Goal: Task Accomplishment & Management: Manage account settings

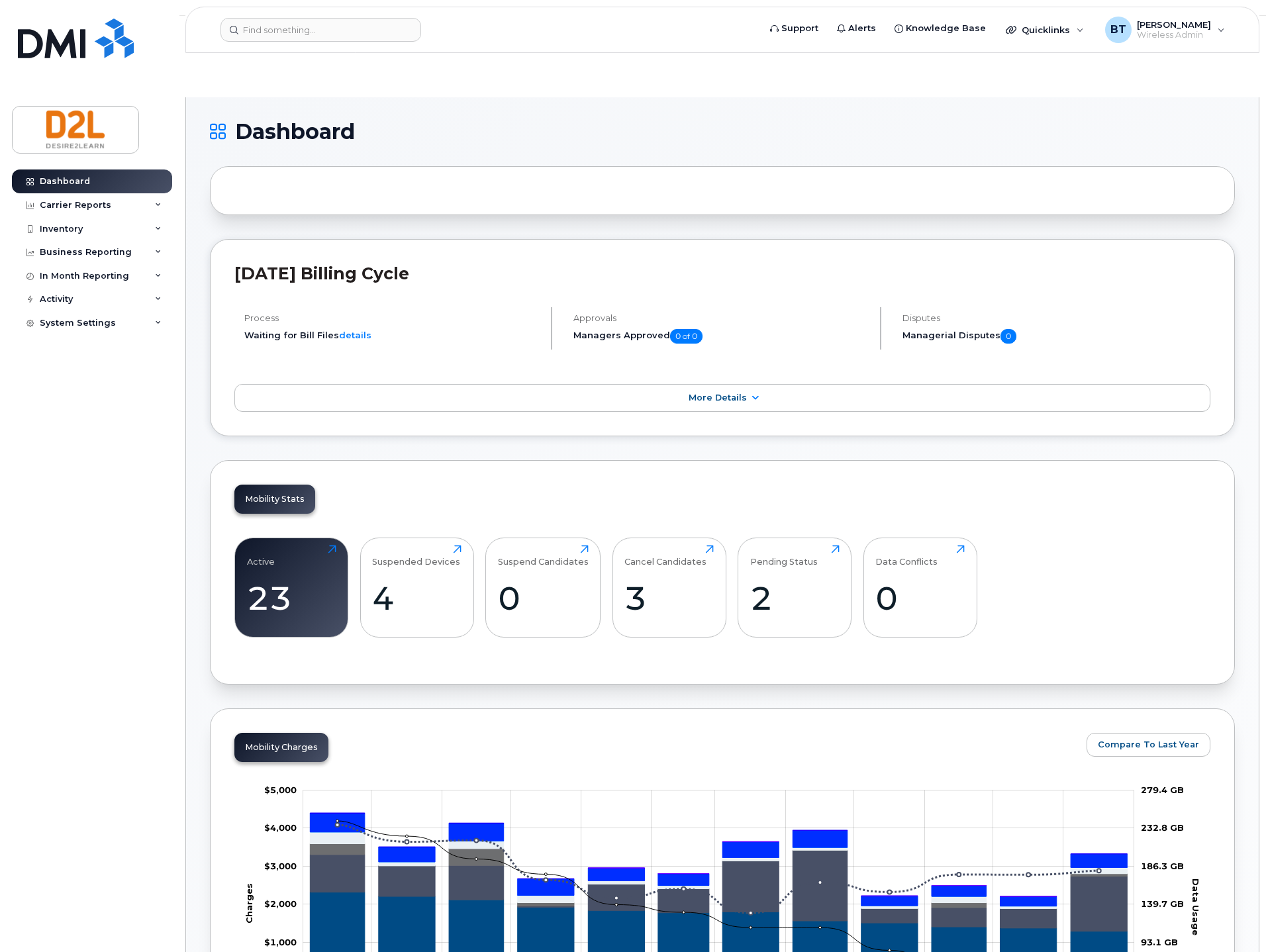
click at [280, 38] on input at bounding box center [321, 30] width 200 height 24
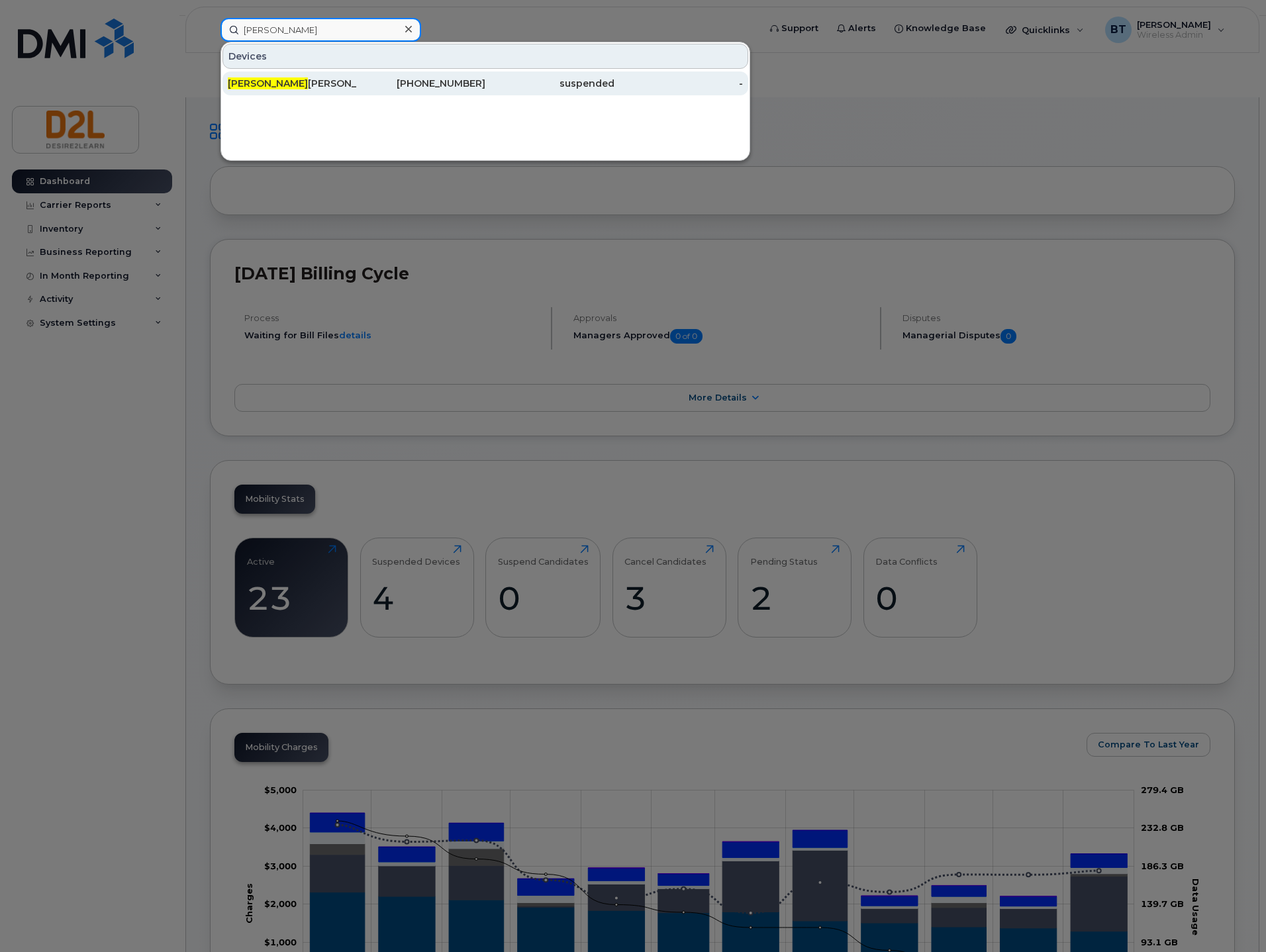
type input "praful"
click at [296, 78] on div "Praful Rodrigues" at bounding box center [292, 83] width 129 height 14
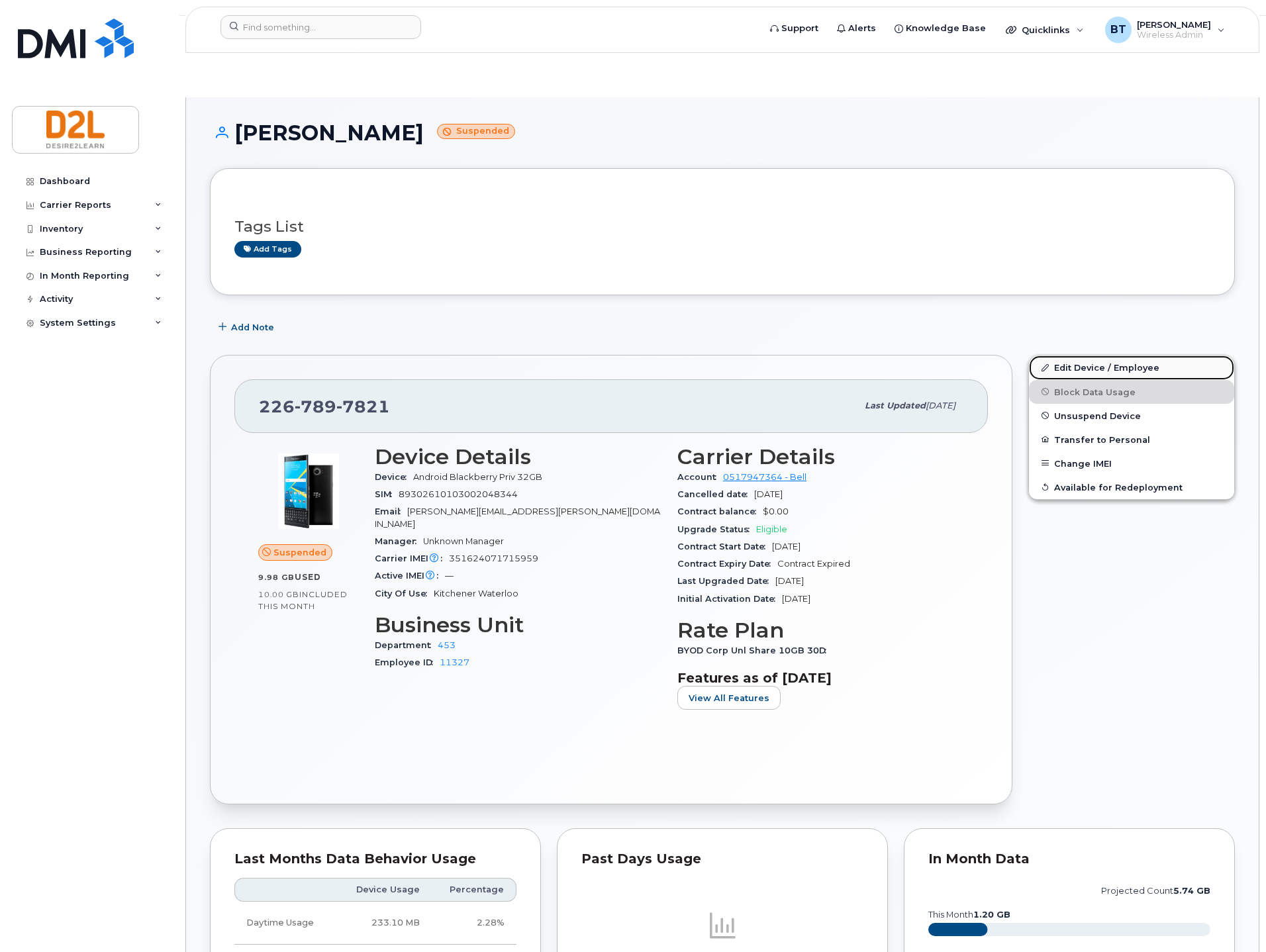
click at [1096, 356] on link "Edit Device / Employee" at bounding box center [1131, 368] width 205 height 24
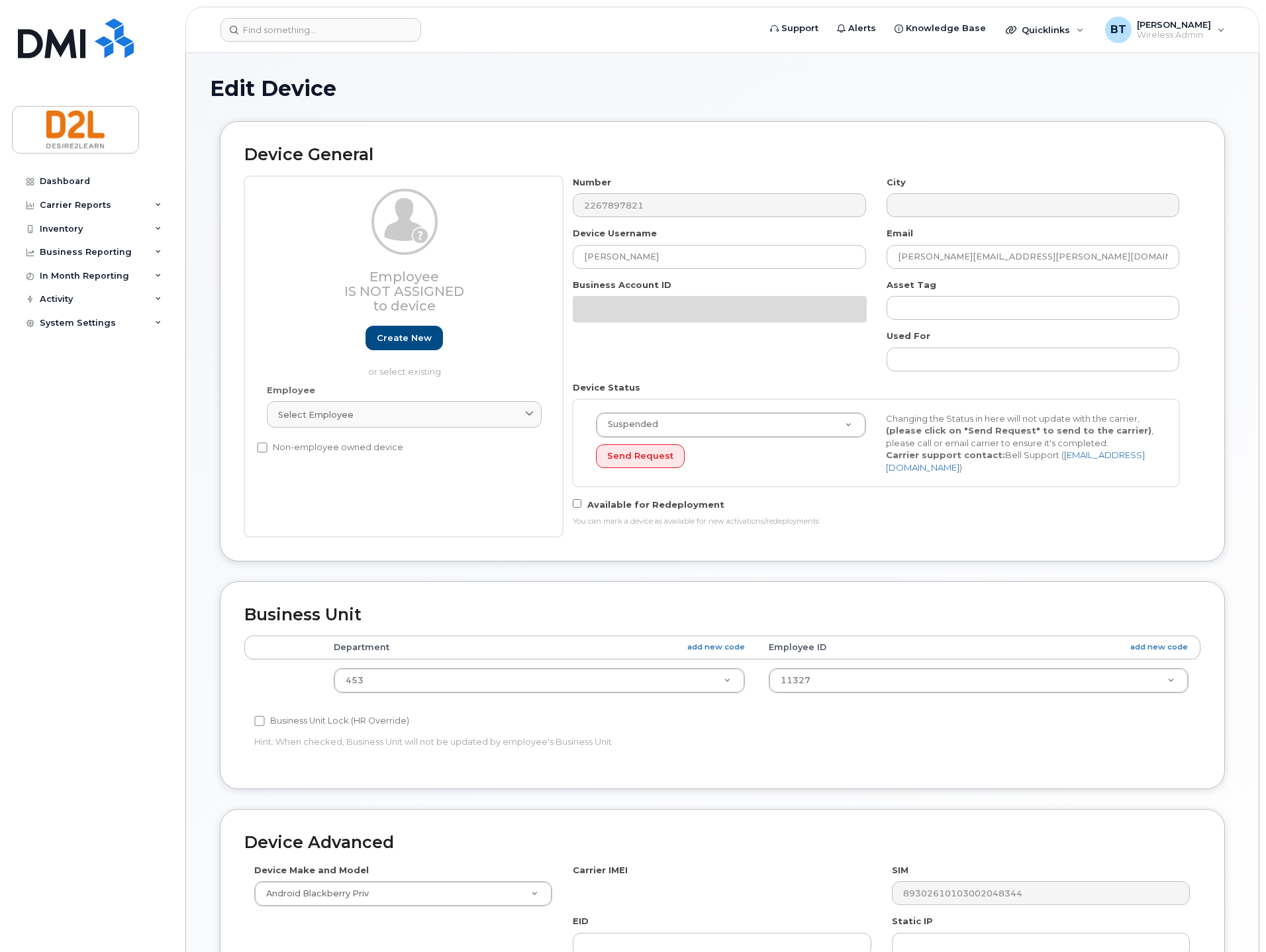
select select "162813"
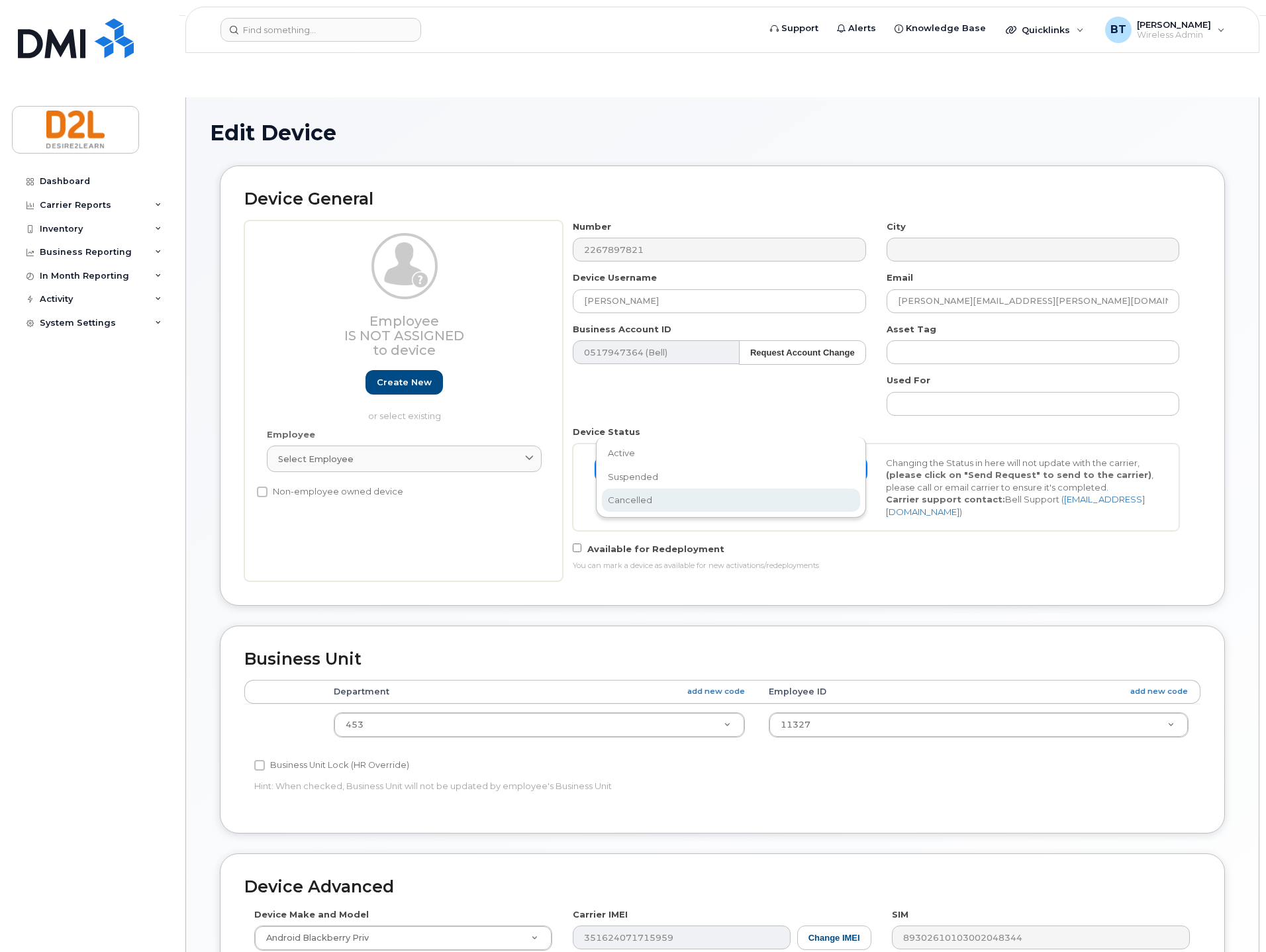
scroll to position [0, 4]
select select "cancelled"
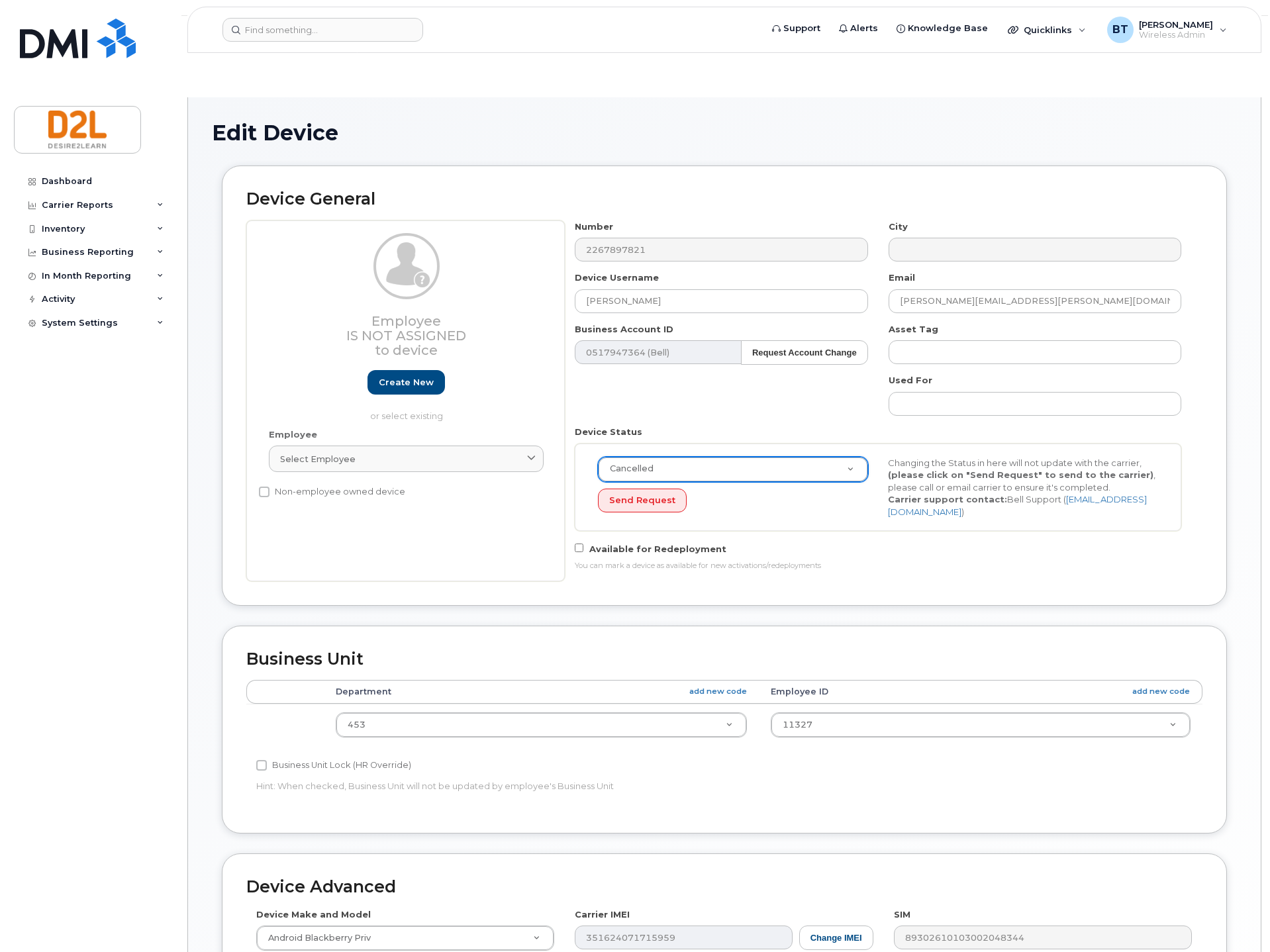
scroll to position [247, 0]
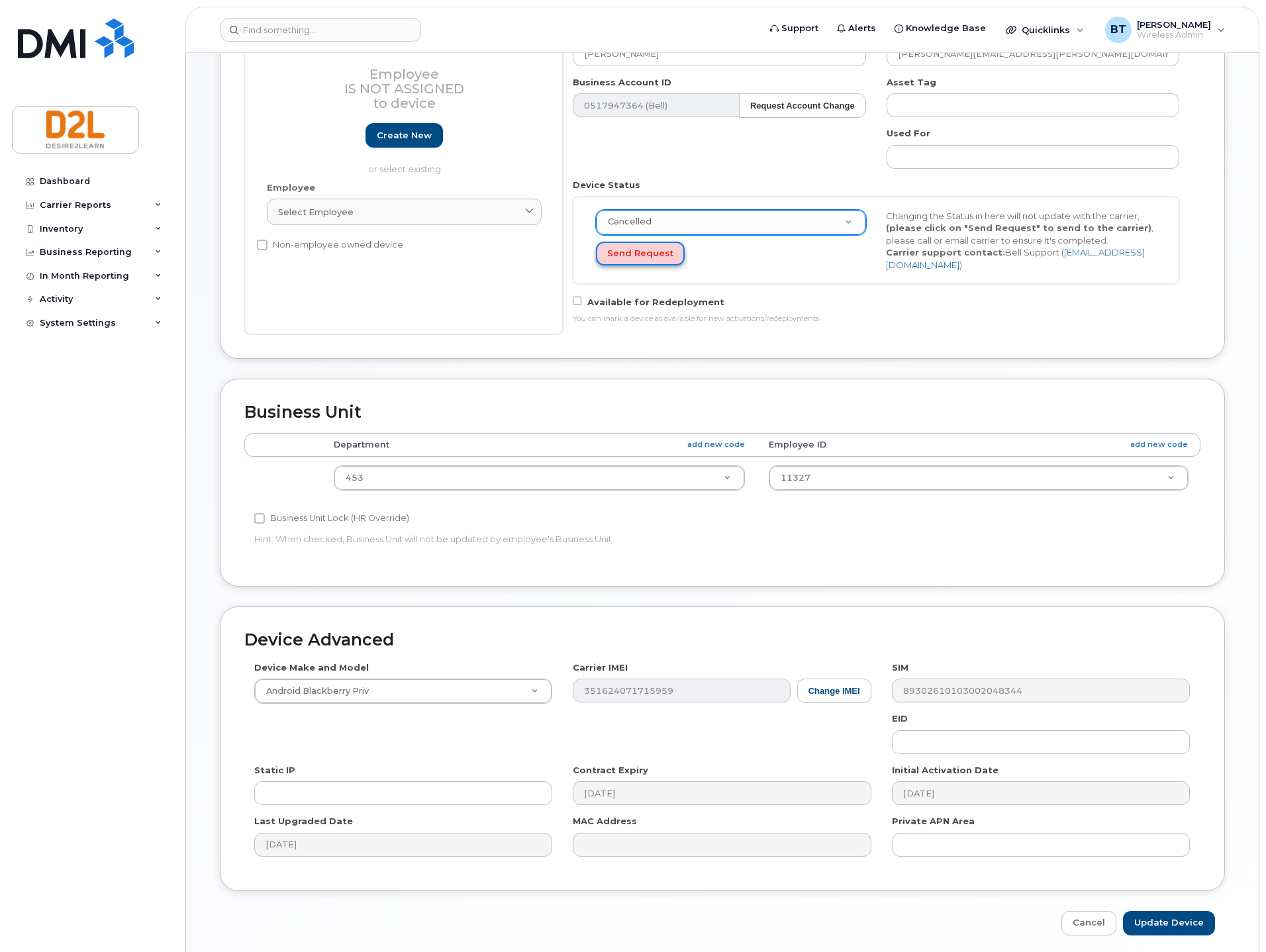
click at [651, 242] on button "Send Request" at bounding box center [640, 254] width 89 height 25
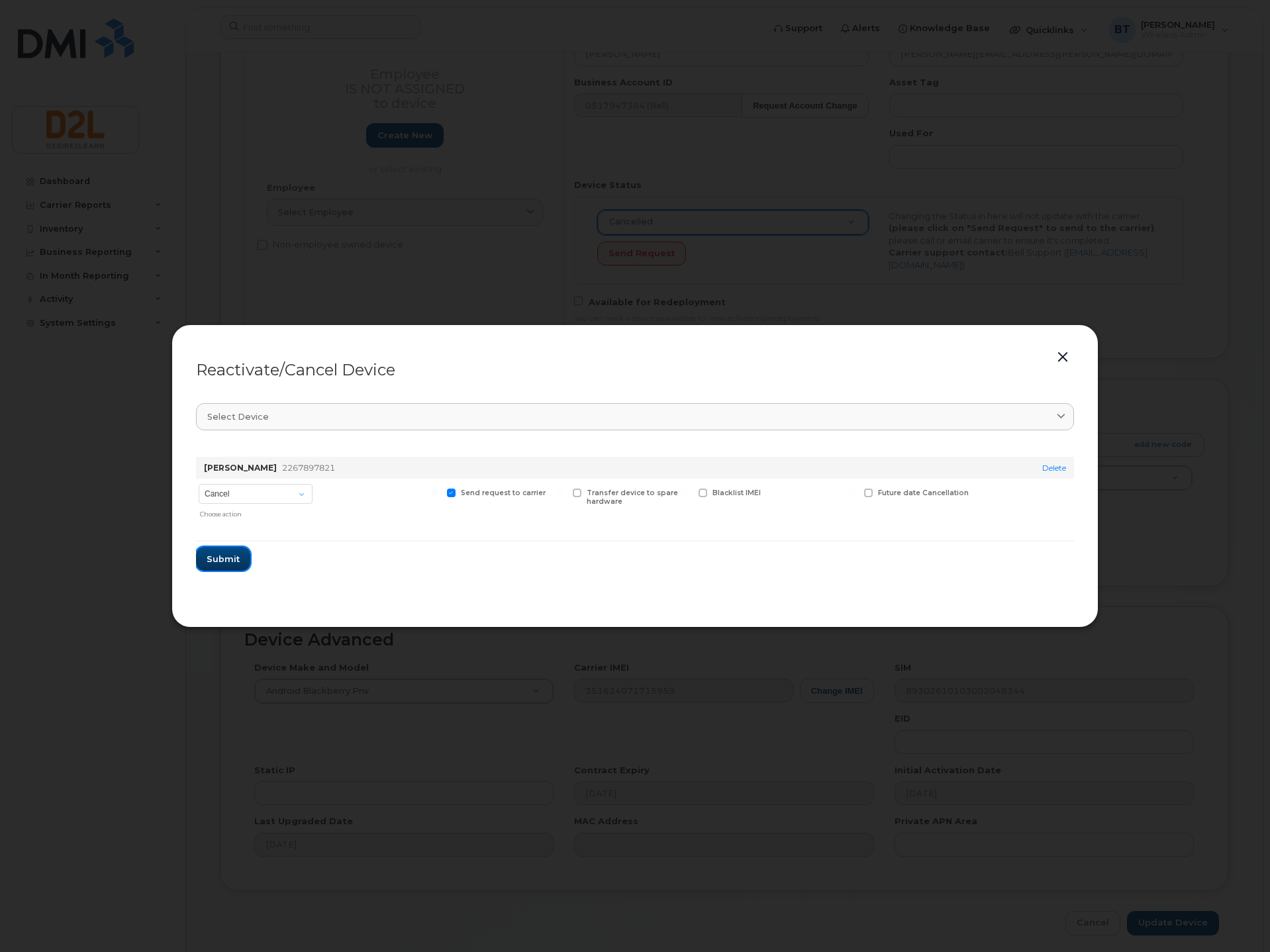
click at [216, 551] on button "Submit" at bounding box center [224, 559] width 54 height 24
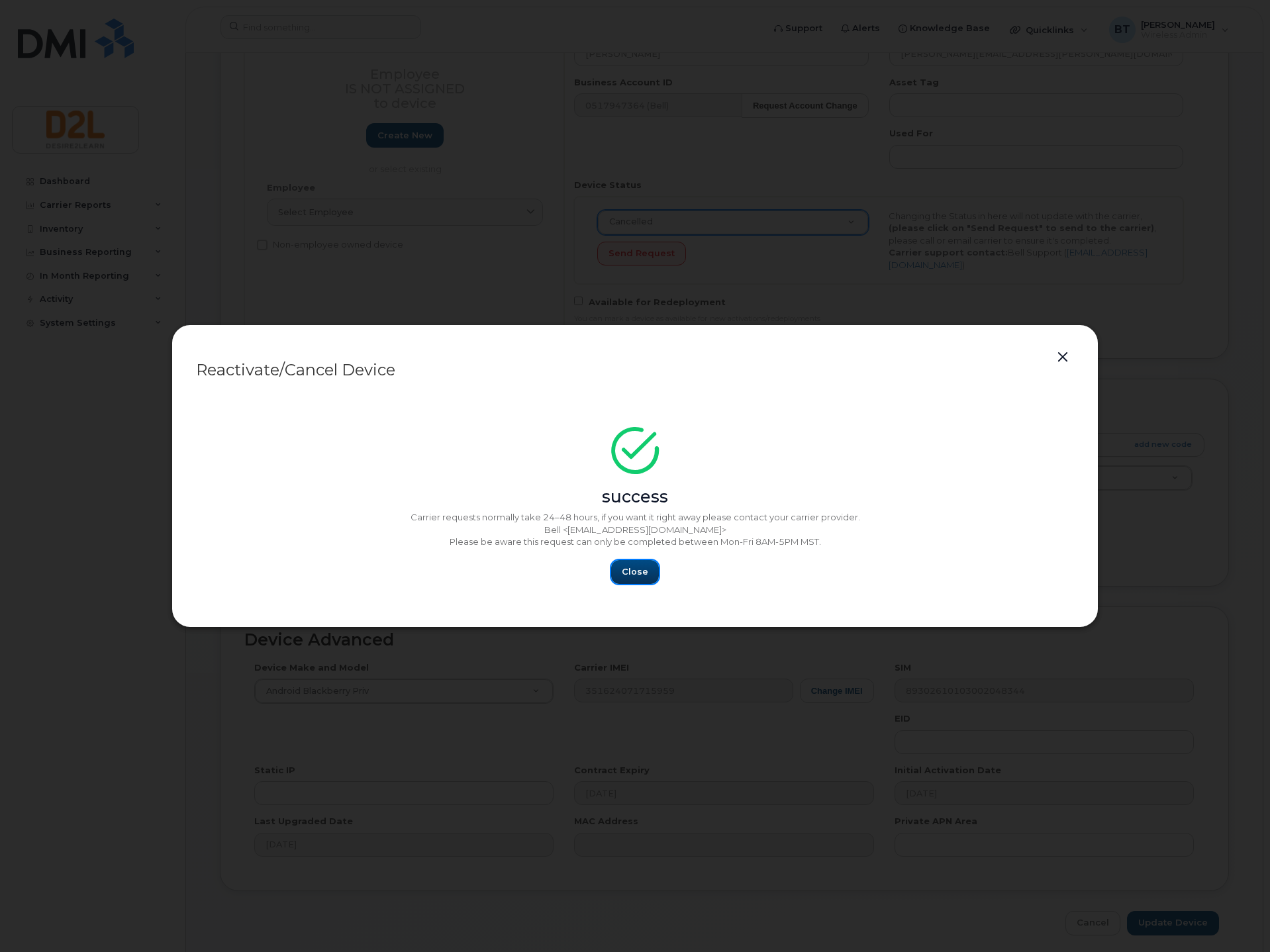
click at [639, 576] on span "Close" at bounding box center [635, 572] width 26 height 13
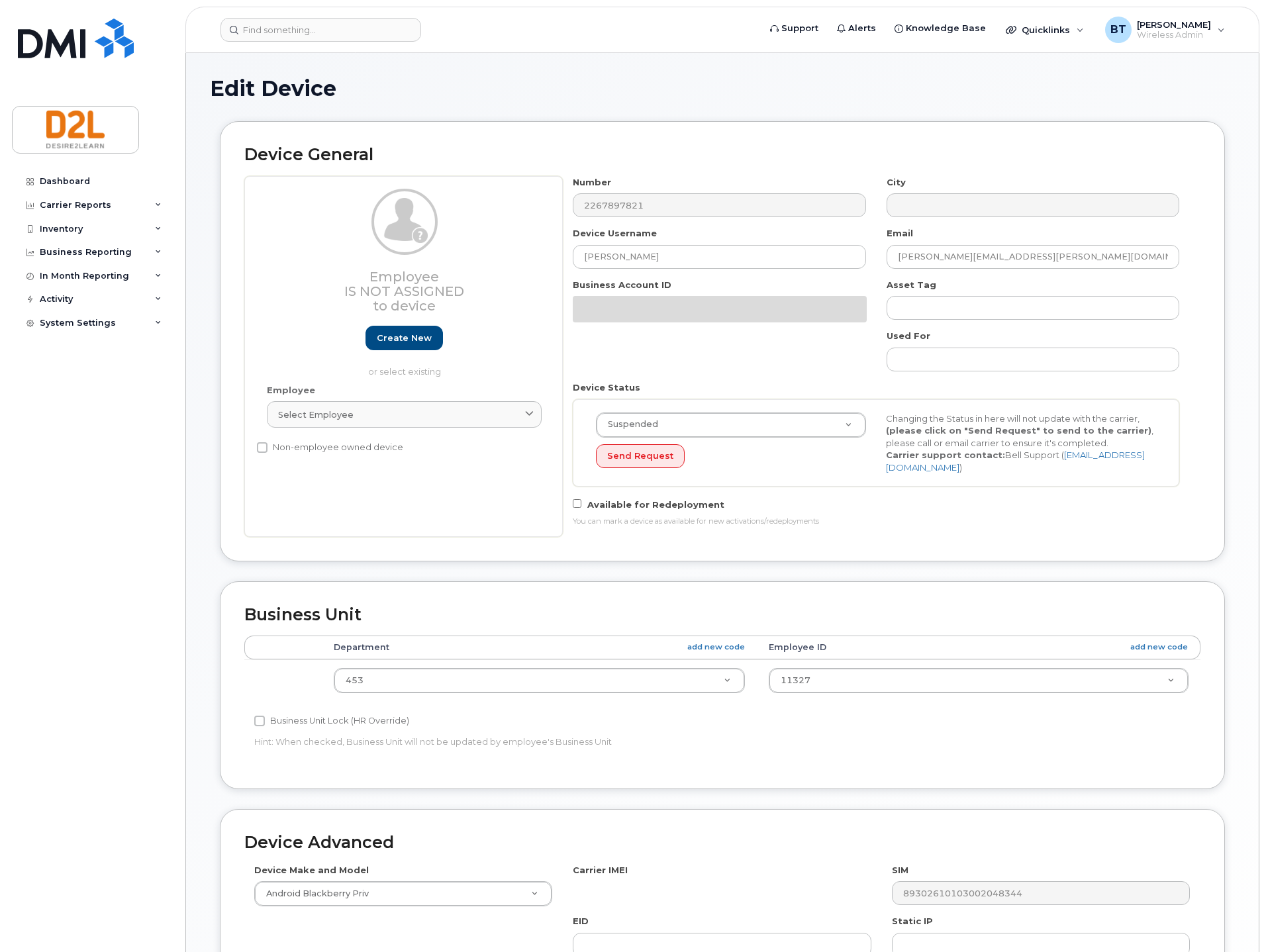
select select "162813"
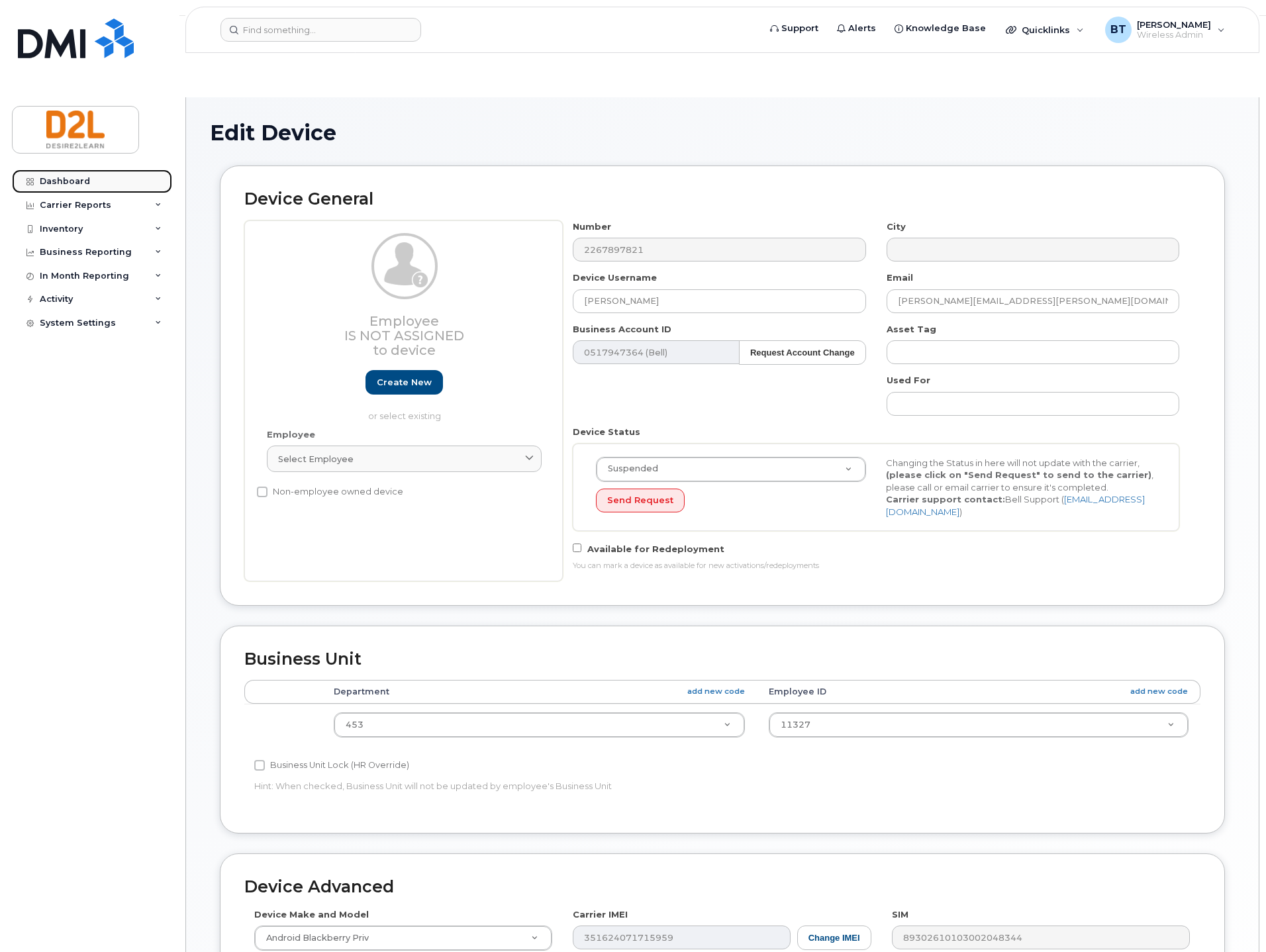
click at [73, 175] on link "Dashboard" at bounding box center [92, 182] width 160 height 24
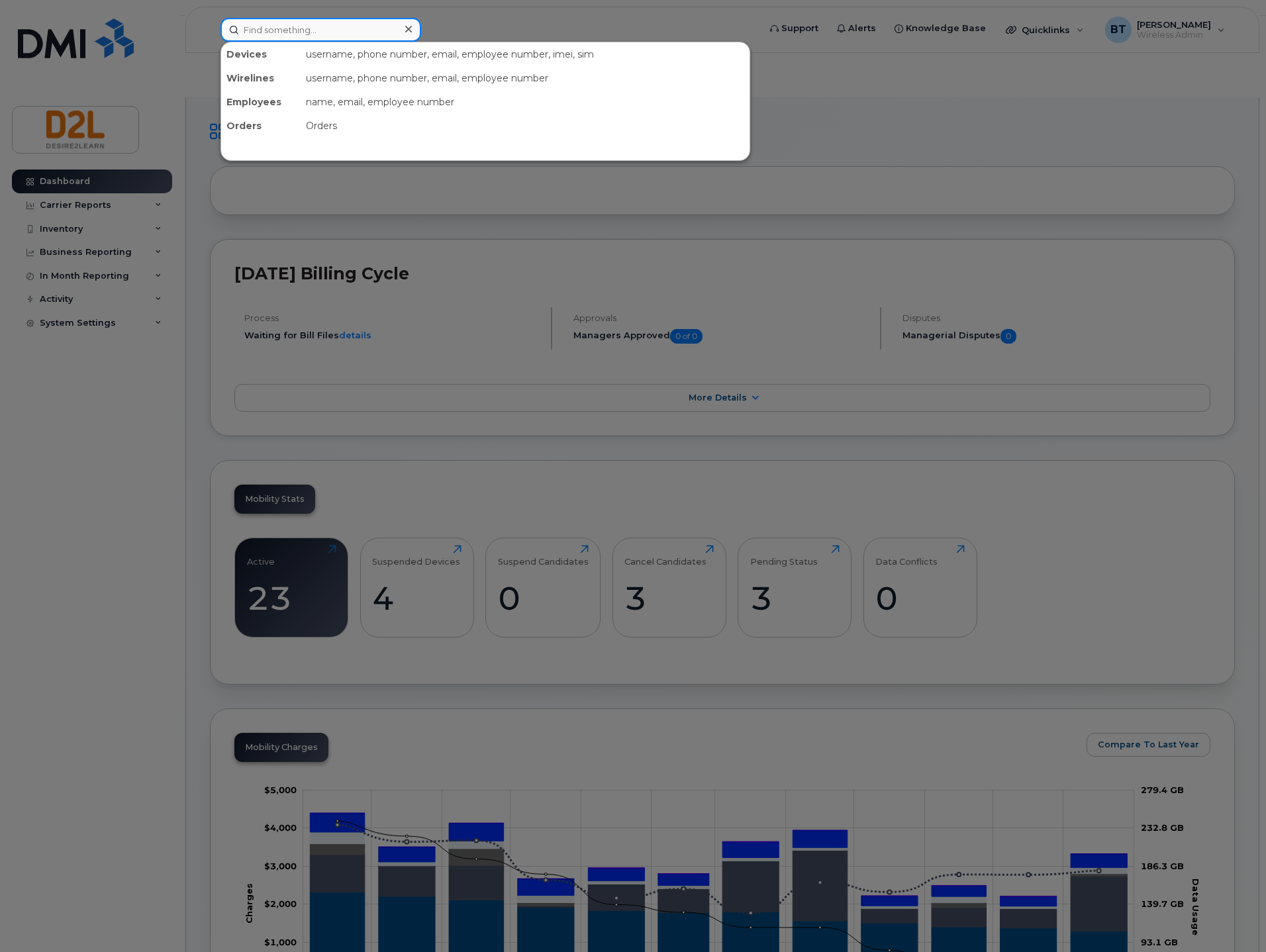
click at [267, 29] on input at bounding box center [321, 30] width 200 height 24
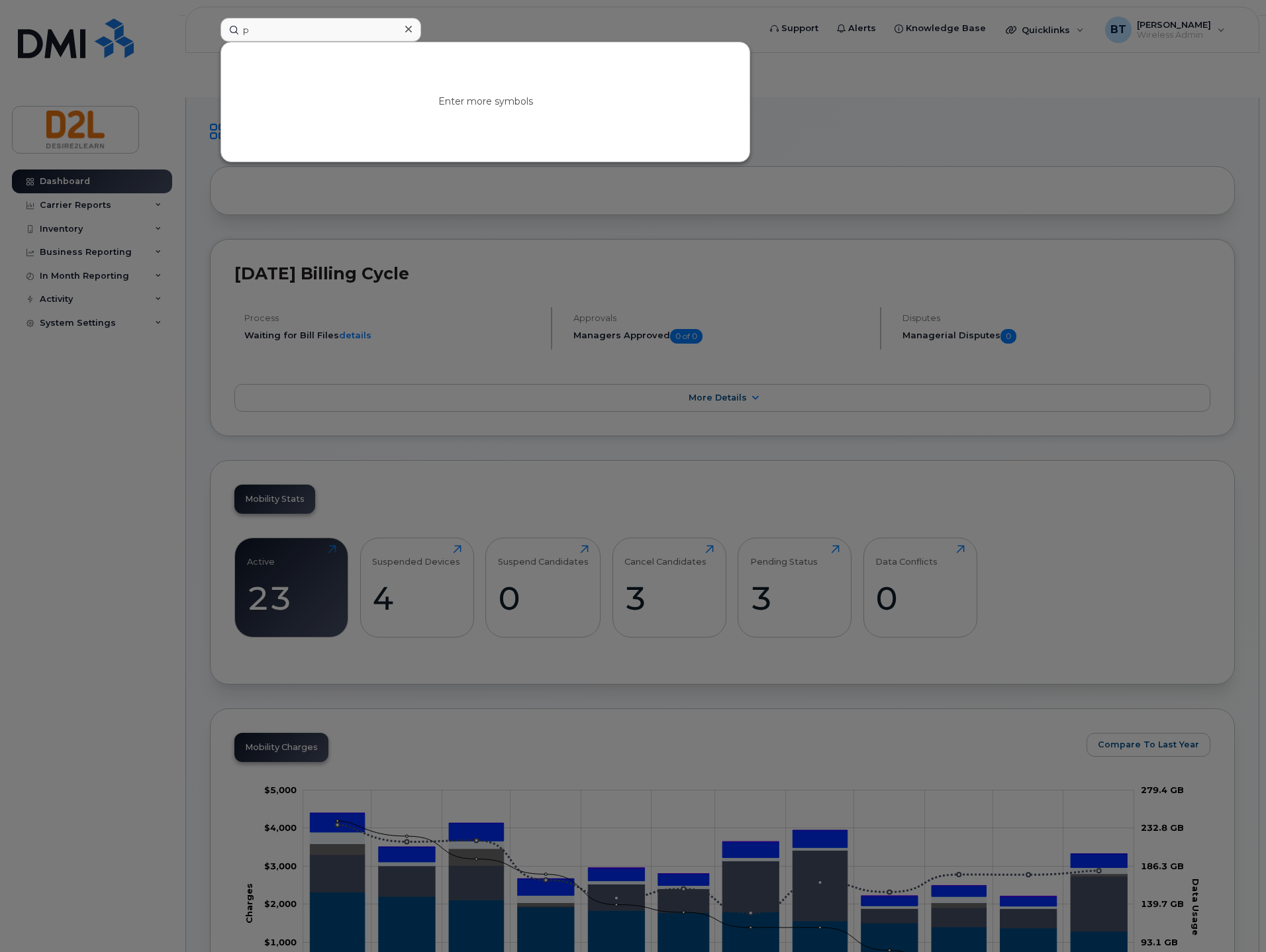
drag, startPoint x: 639, startPoint y: 18, endPoint x: 631, endPoint y: 22, distance: 8.9
click at [638, 18] on div at bounding box center [633, 476] width 1266 height 952
click at [290, 28] on input "p" at bounding box center [321, 30] width 200 height 24
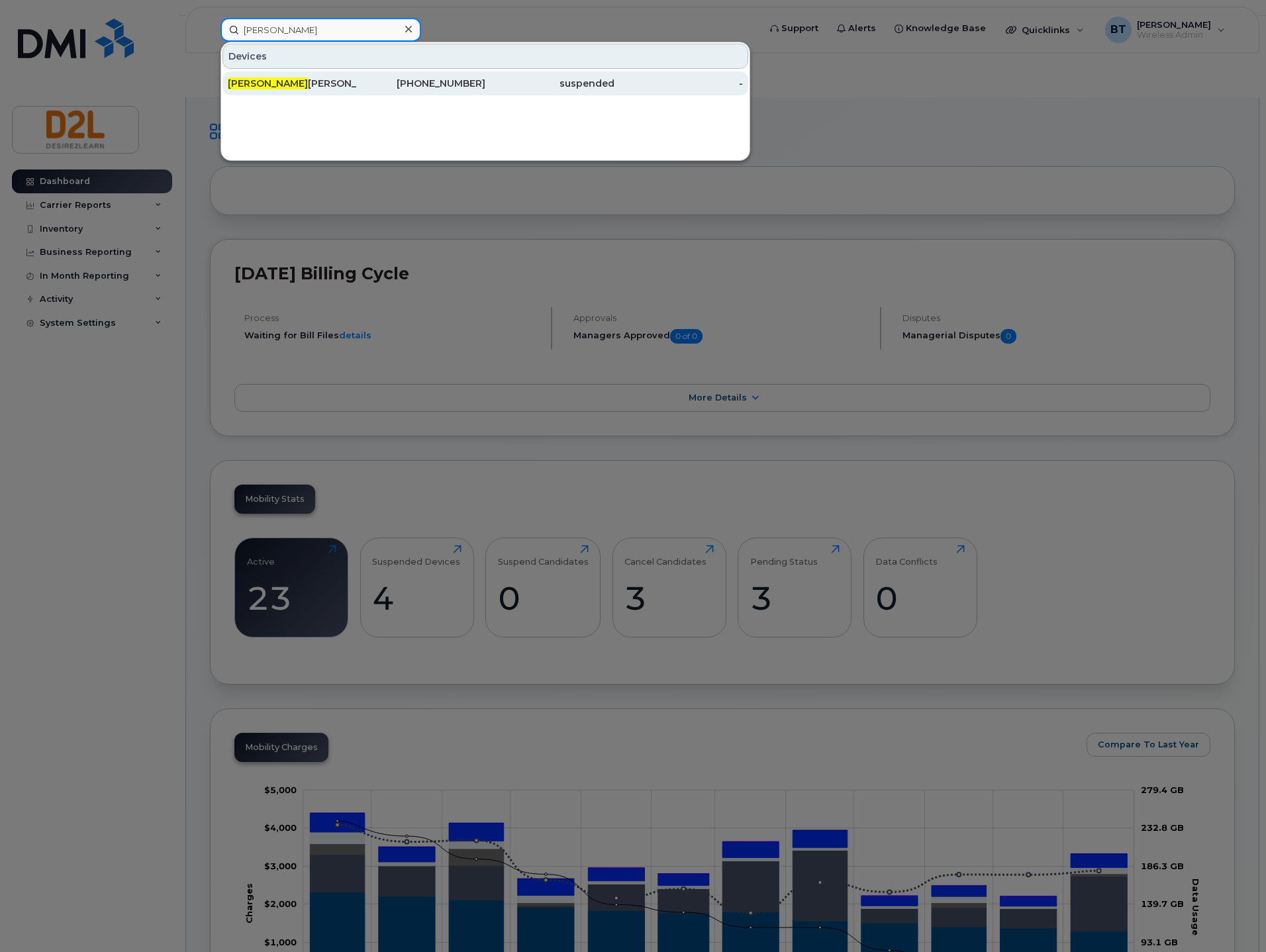
type input "praful"
click at [319, 83] on div "Praful Rodrigues" at bounding box center [292, 83] width 129 height 14
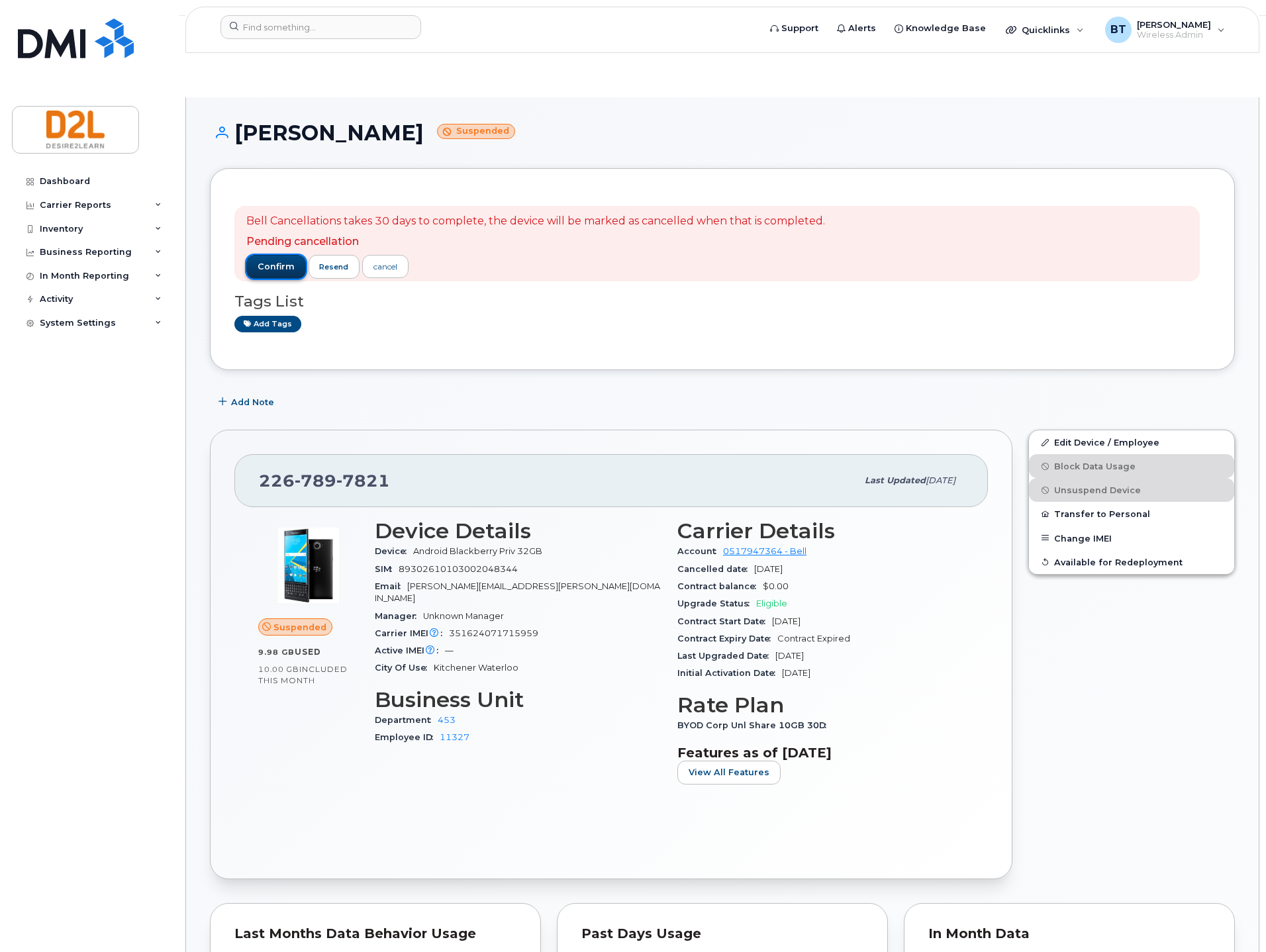
click at [274, 261] on span "confirm" at bounding box center [276, 267] width 37 height 12
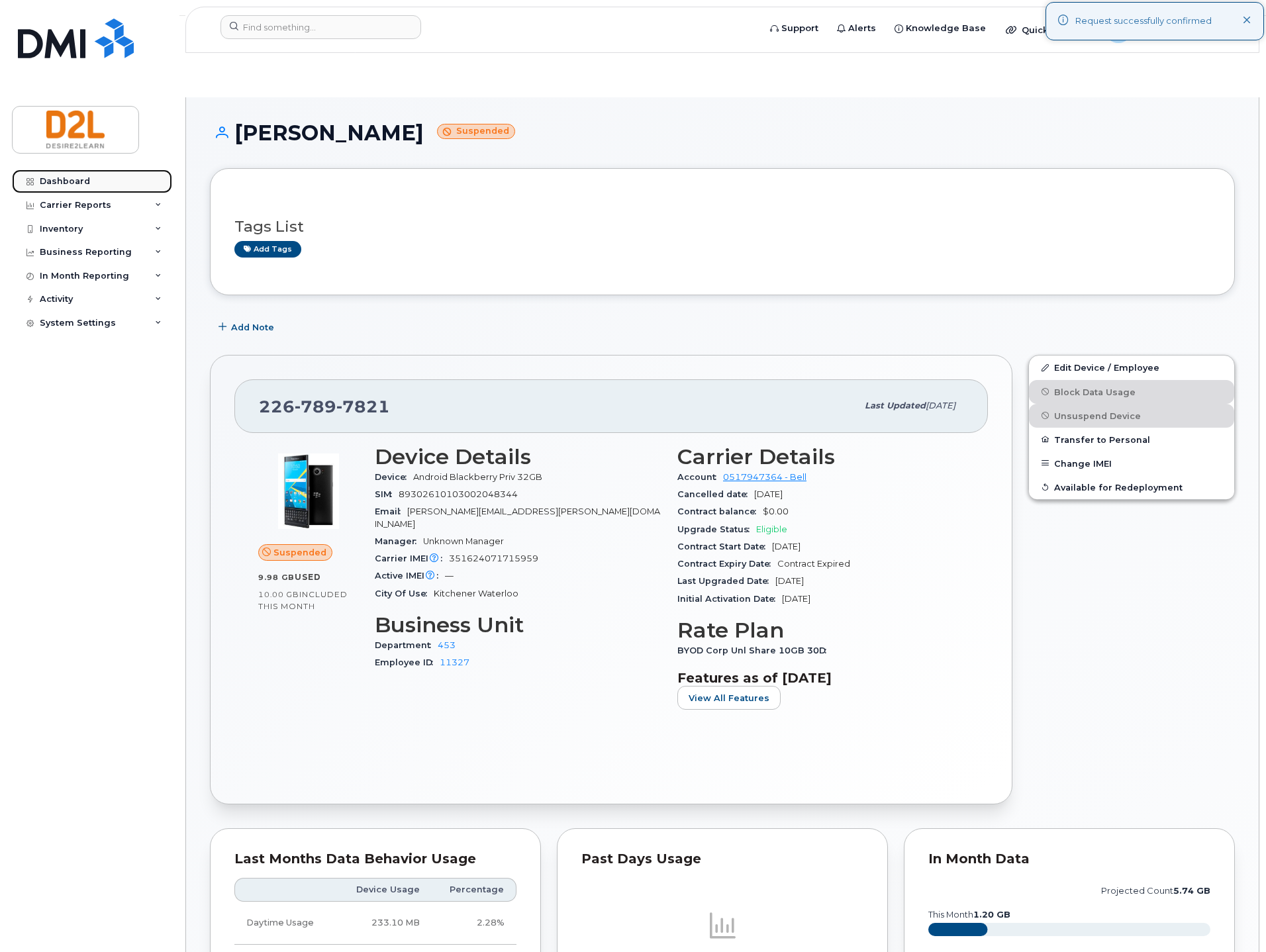
click at [63, 184] on div "Dashboard" at bounding box center [65, 181] width 50 height 10
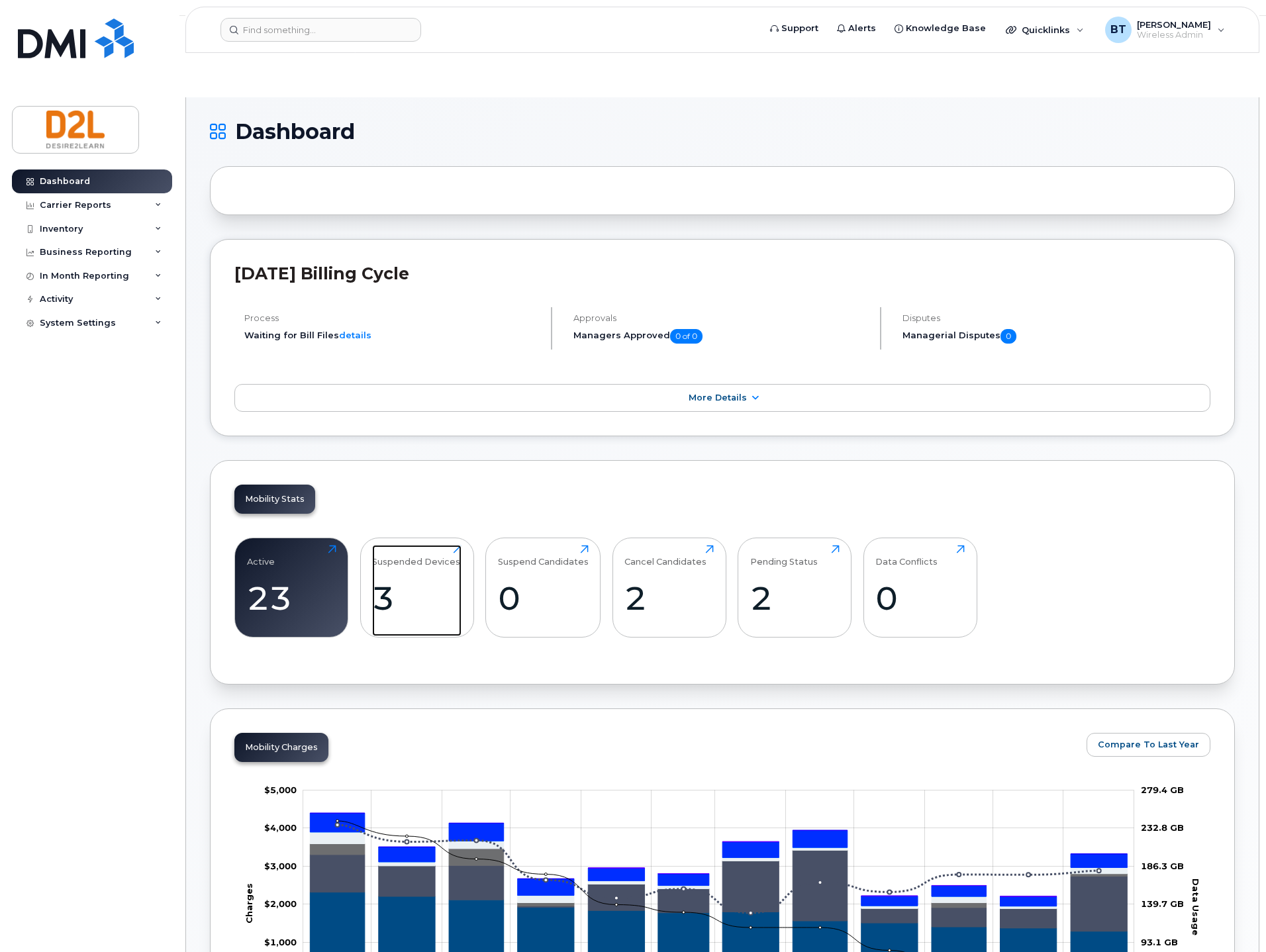
click at [398, 579] on div "3" at bounding box center [417, 598] width 90 height 39
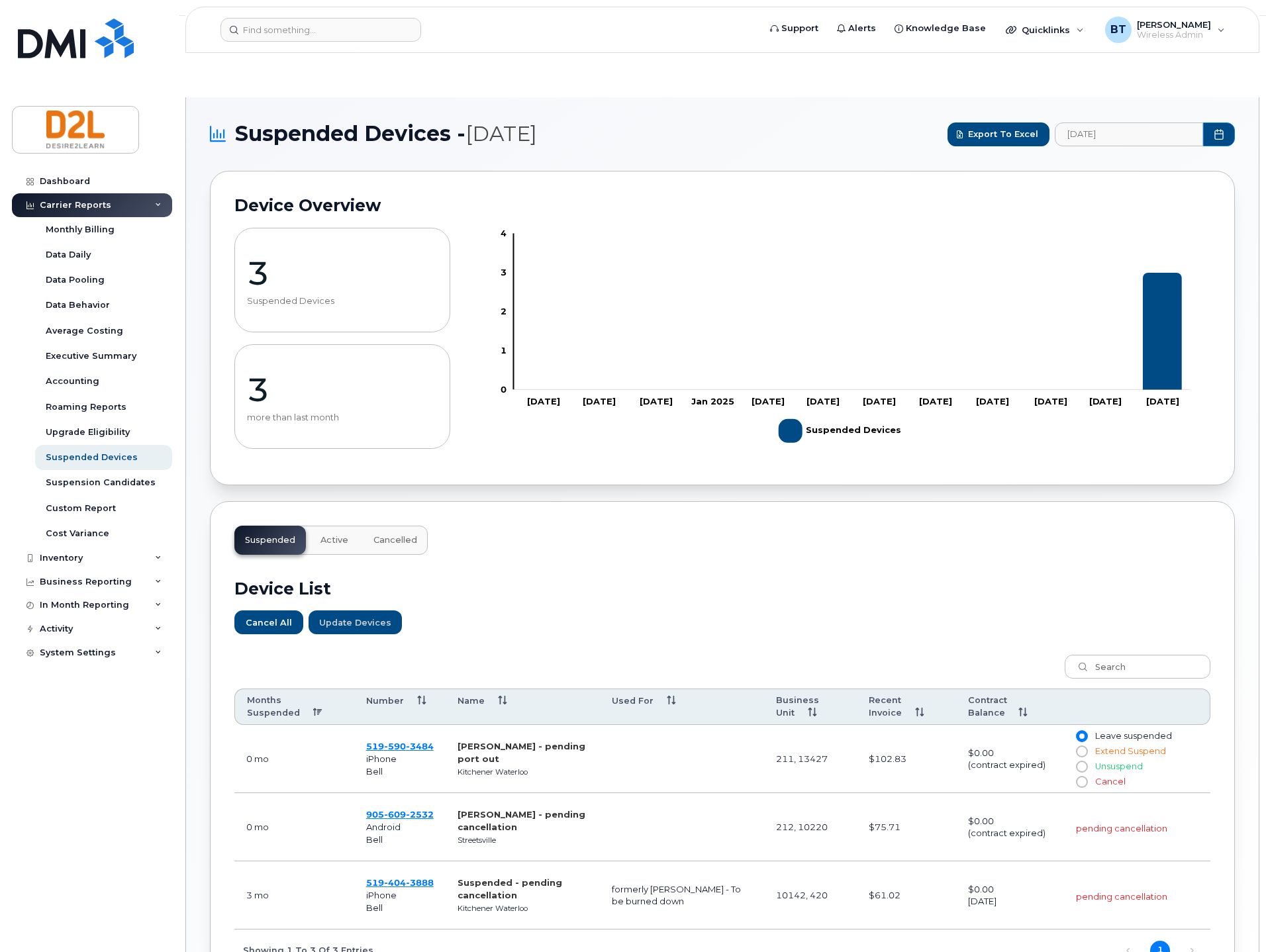
drag, startPoint x: 787, startPoint y: 523, endPoint x: 806, endPoint y: 529, distance: 19.9
click at [787, 555] on div "Device List Cancel All Update Devices Customize Filter Refresh Export Months Su…" at bounding box center [723, 790] width 976 height 471
click at [1088, 780] on label "Cancel" at bounding box center [1095, 781] width 37 height 4
click at [1087, 777] on input "Cancel" at bounding box center [1081, 781] width 10 height 10
radio input "true"
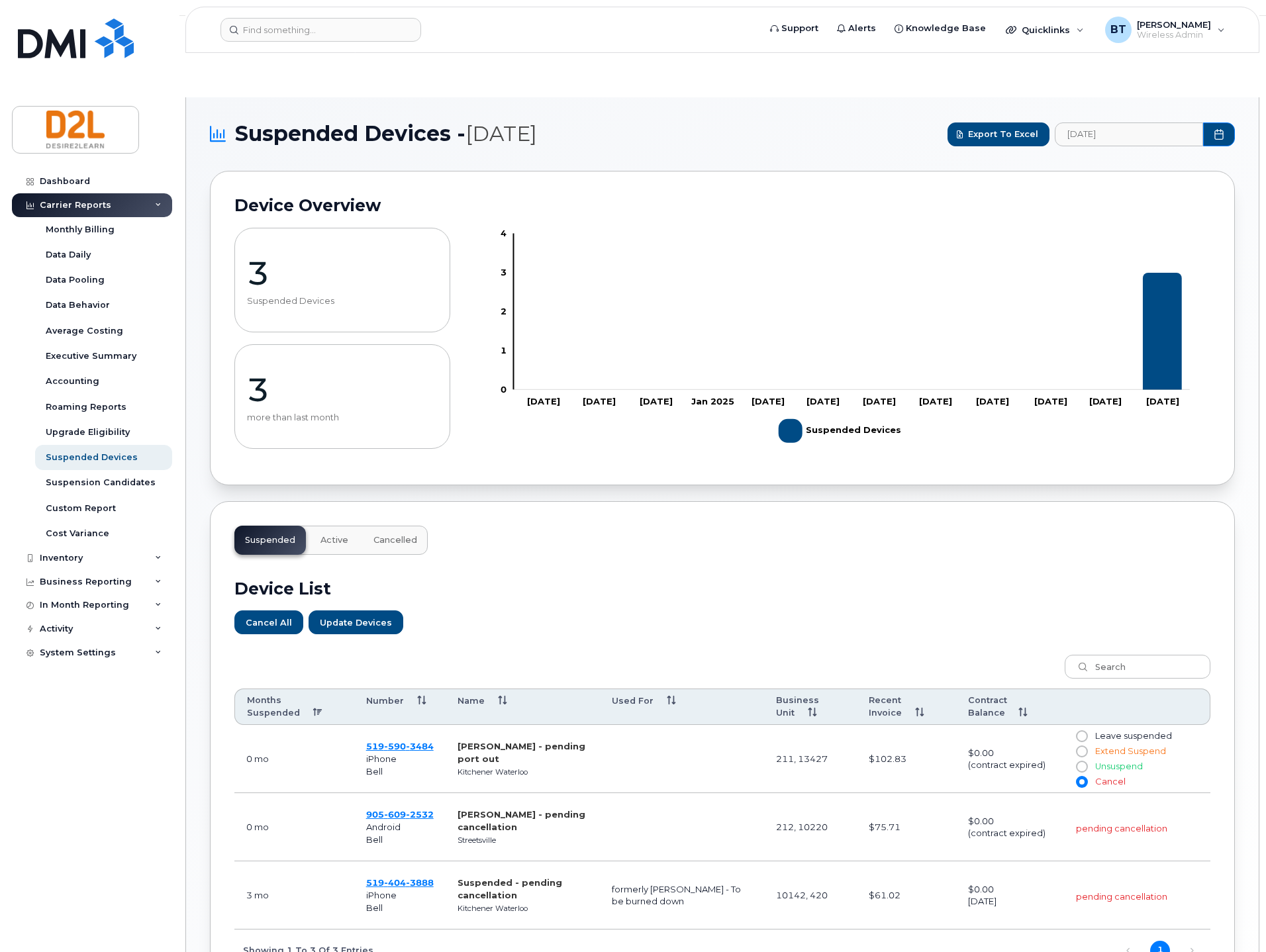
scroll to position [120, 0]
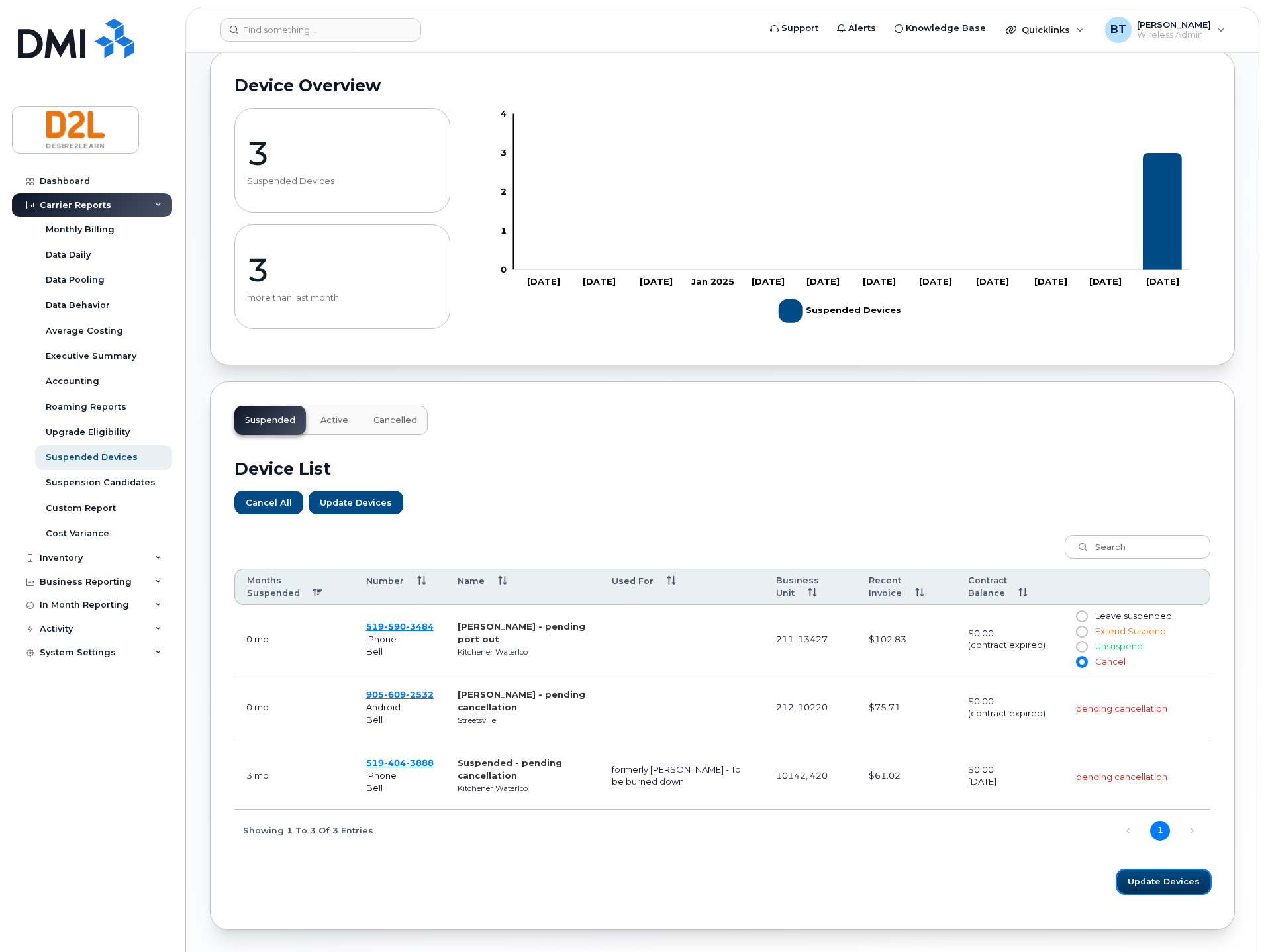
click at [1170, 870] on button "Update Devices" at bounding box center [1163, 882] width 94 height 24
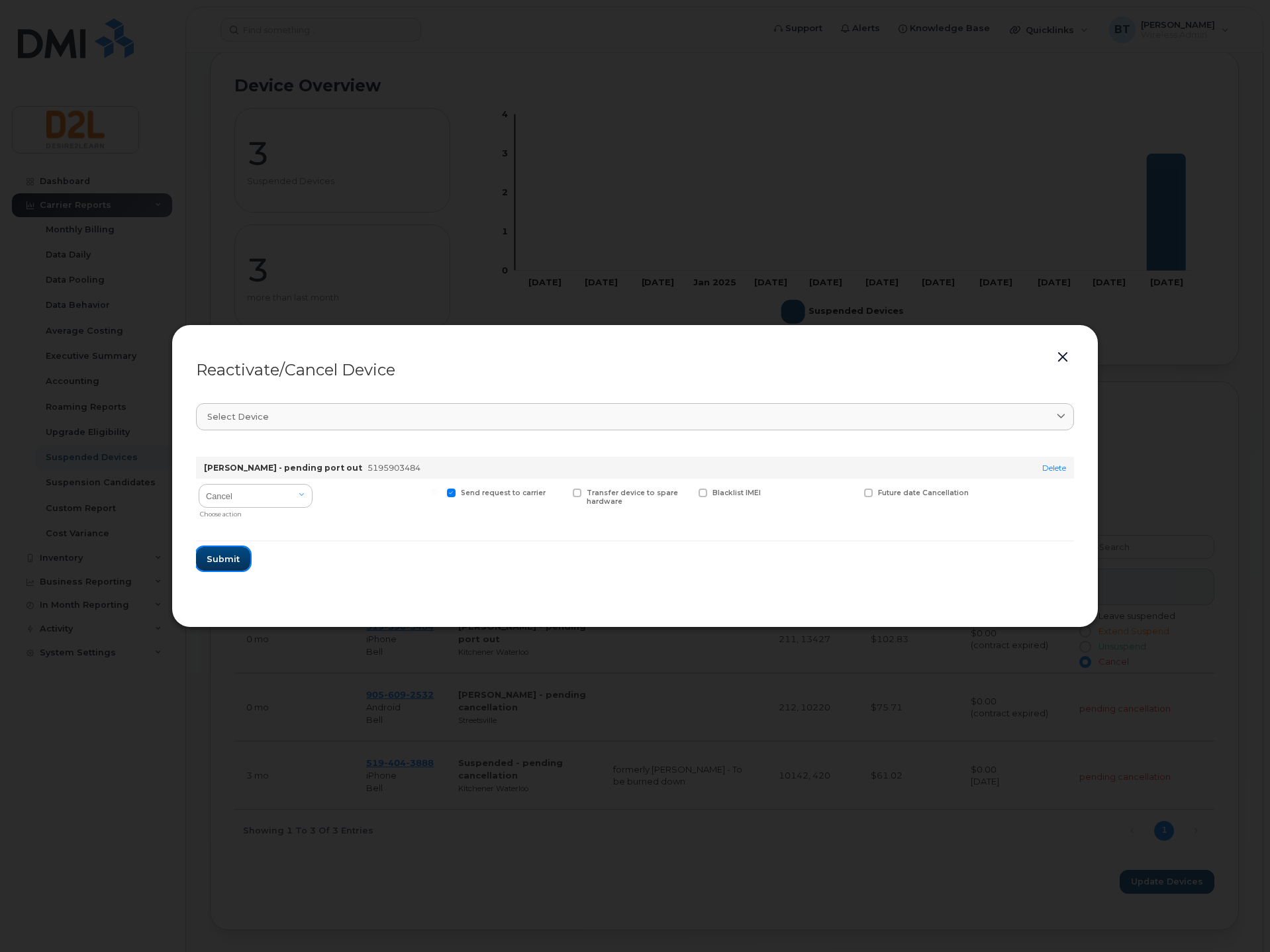
click at [212, 563] on span "Submit" at bounding box center [223, 559] width 33 height 13
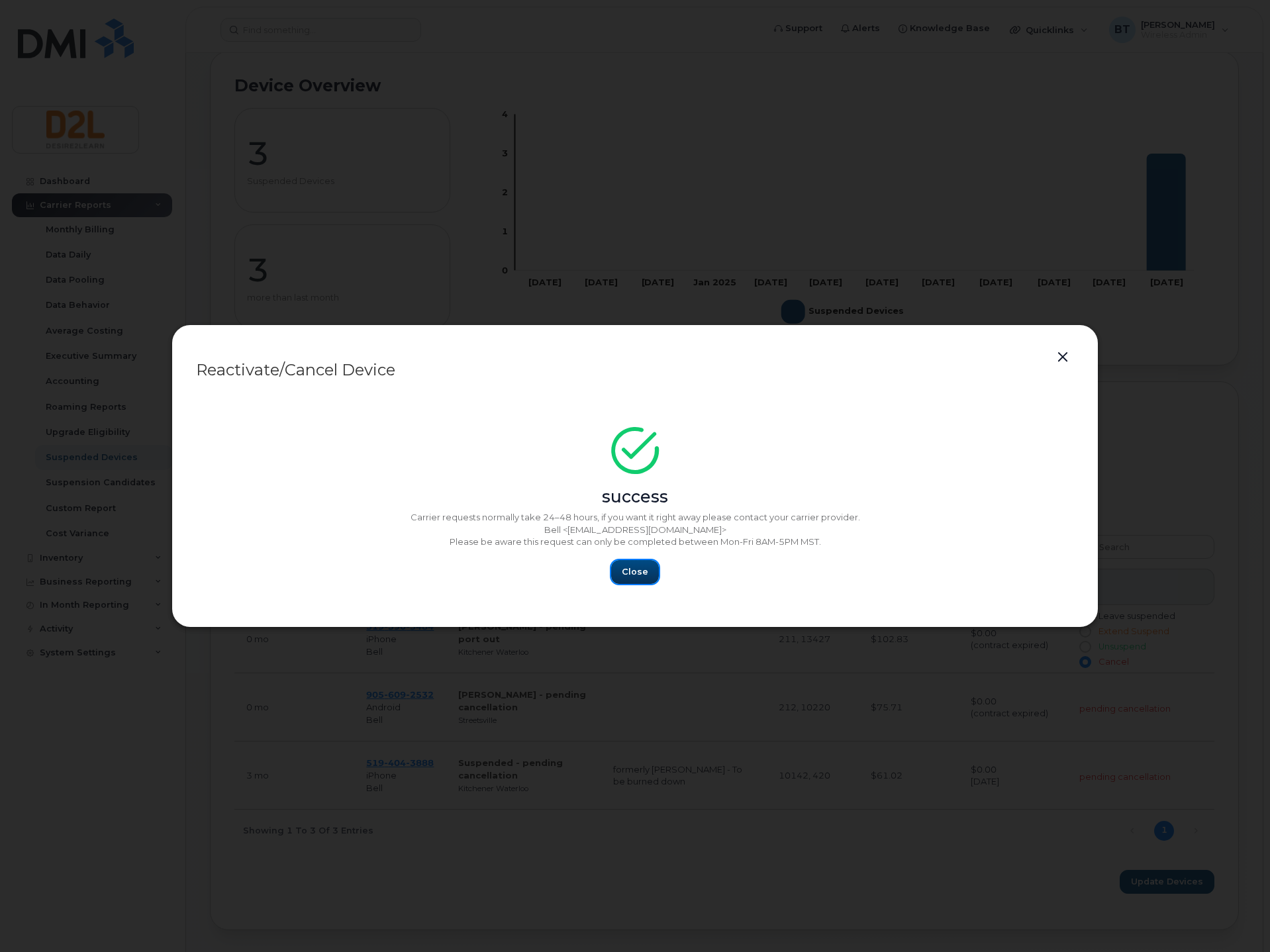
click at [629, 574] on span "Close" at bounding box center [635, 572] width 26 height 13
click at [638, 570] on span "Close" at bounding box center [635, 572] width 26 height 13
click at [635, 563] on button "Close" at bounding box center [635, 572] width 47 height 24
click at [1062, 359] on button "button" at bounding box center [1062, 357] width 20 height 18
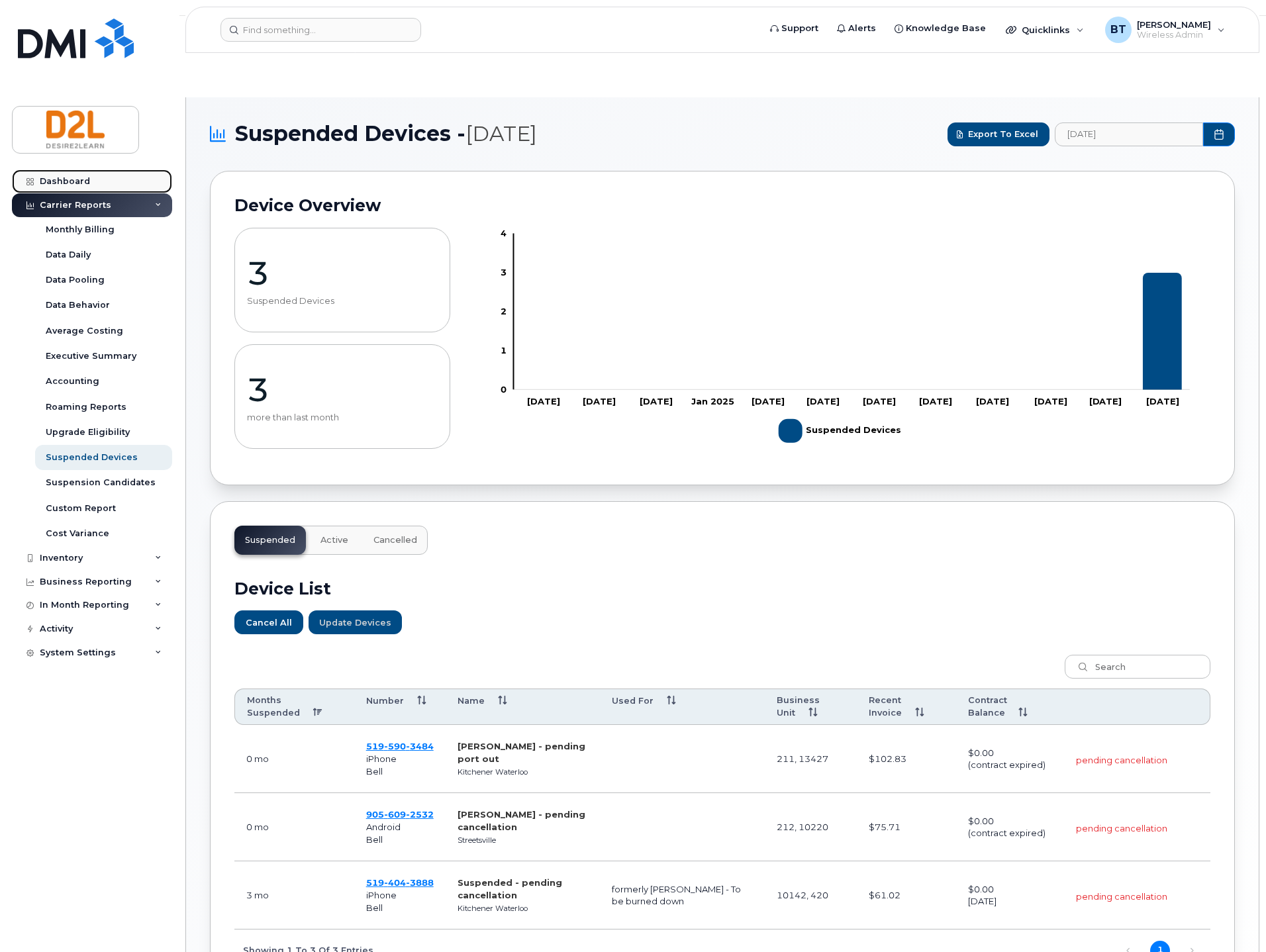
click at [60, 178] on div "Dashboard" at bounding box center [65, 181] width 50 height 10
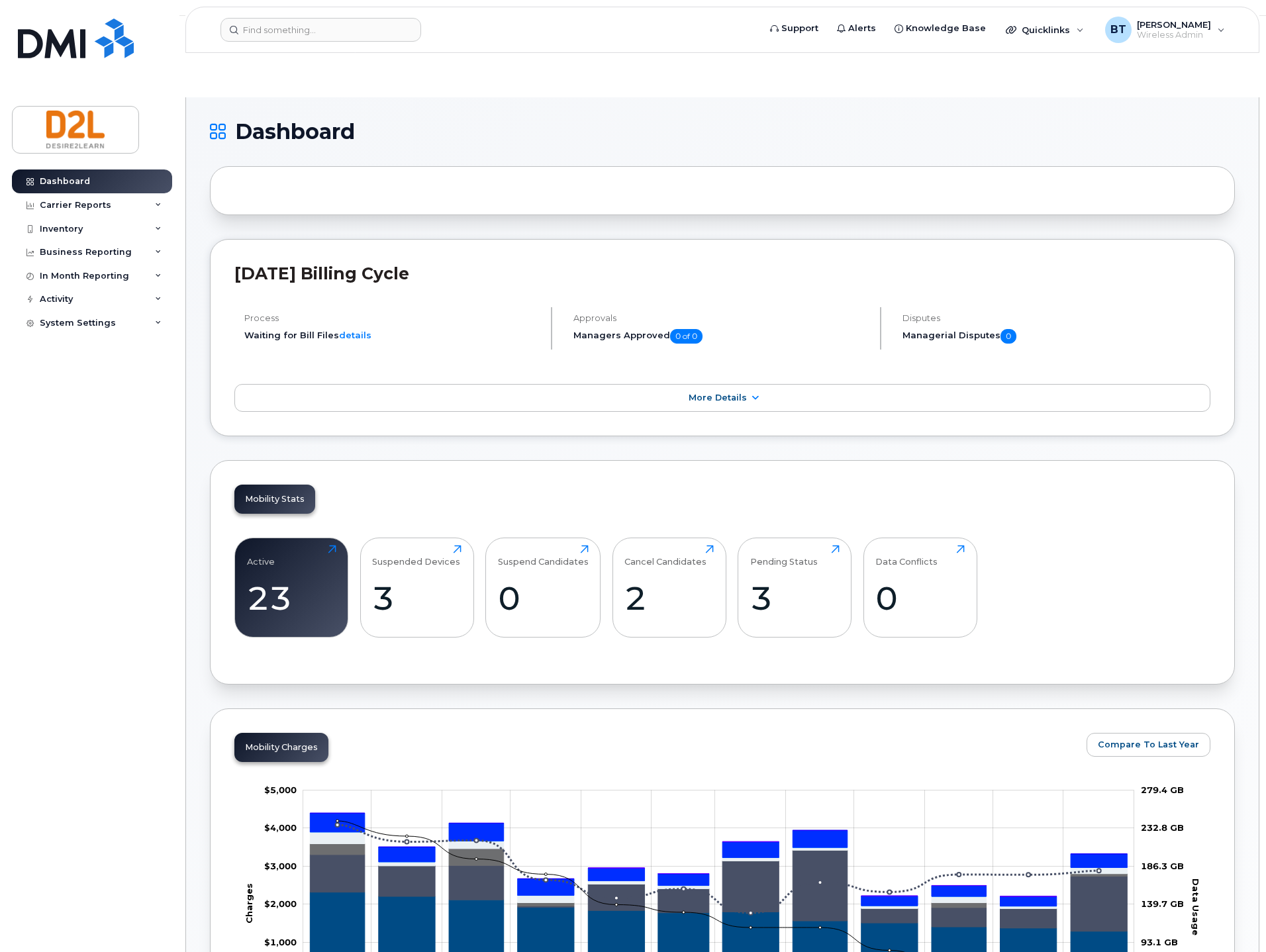
drag, startPoint x: 723, startPoint y: 73, endPoint x: 647, endPoint y: 524, distance: 457.4
click at [447, 545] on div "Suspended Devices 3 Click to view more" at bounding box center [417, 587] width 90 height 85
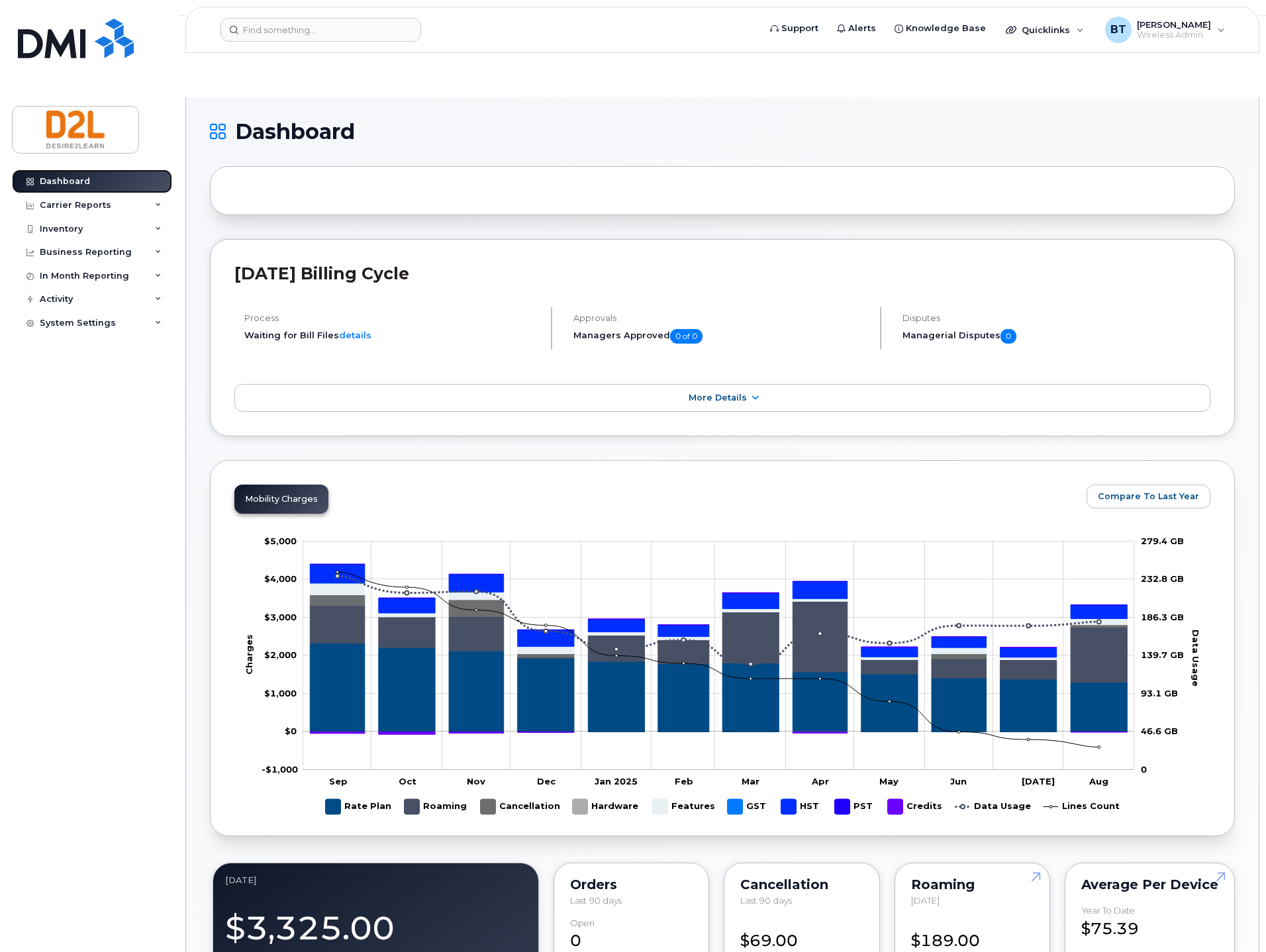
click at [50, 177] on div "Dashboard" at bounding box center [65, 181] width 50 height 10
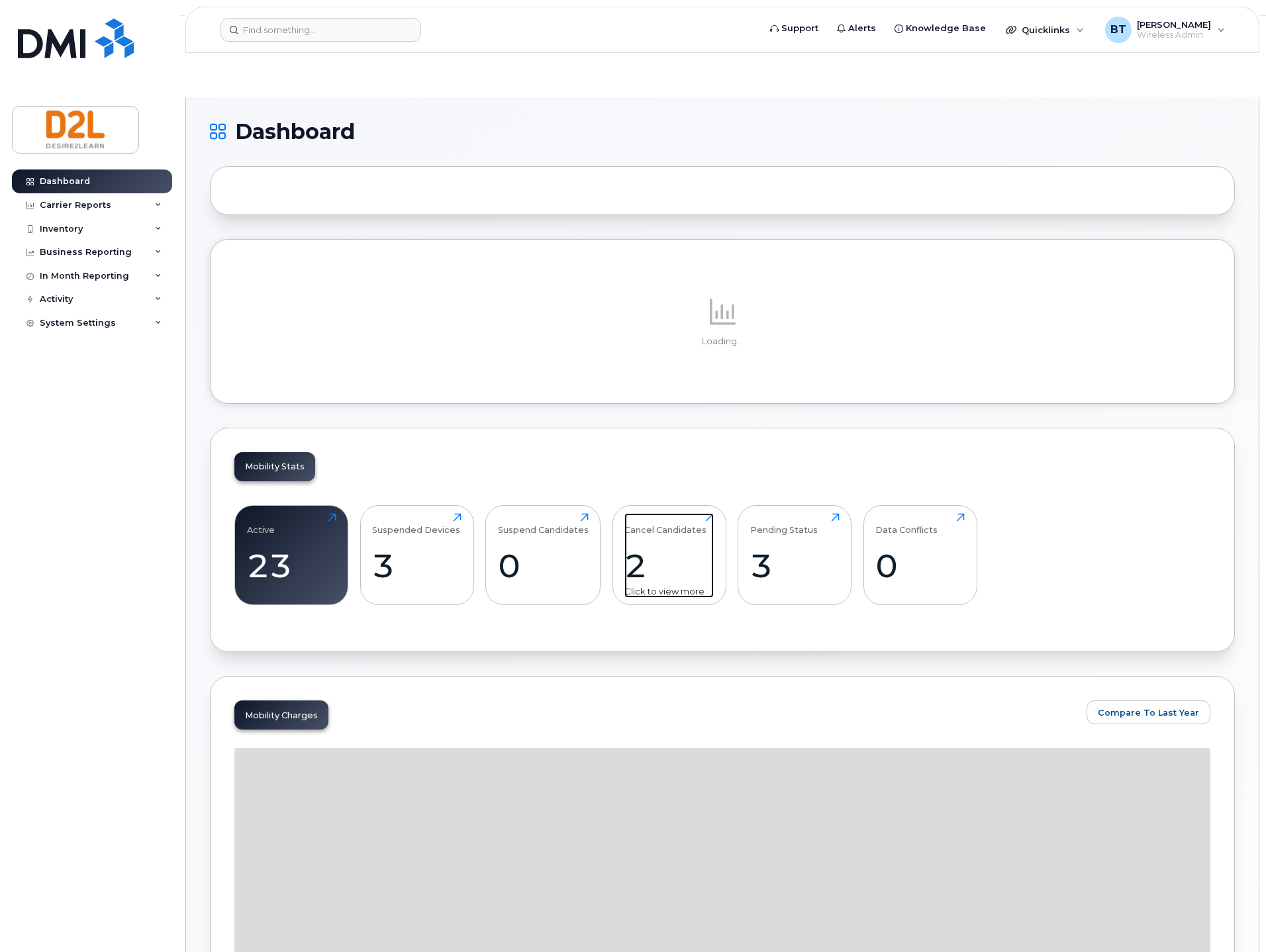
click at [661, 547] on div "2" at bounding box center [669, 566] width 90 height 39
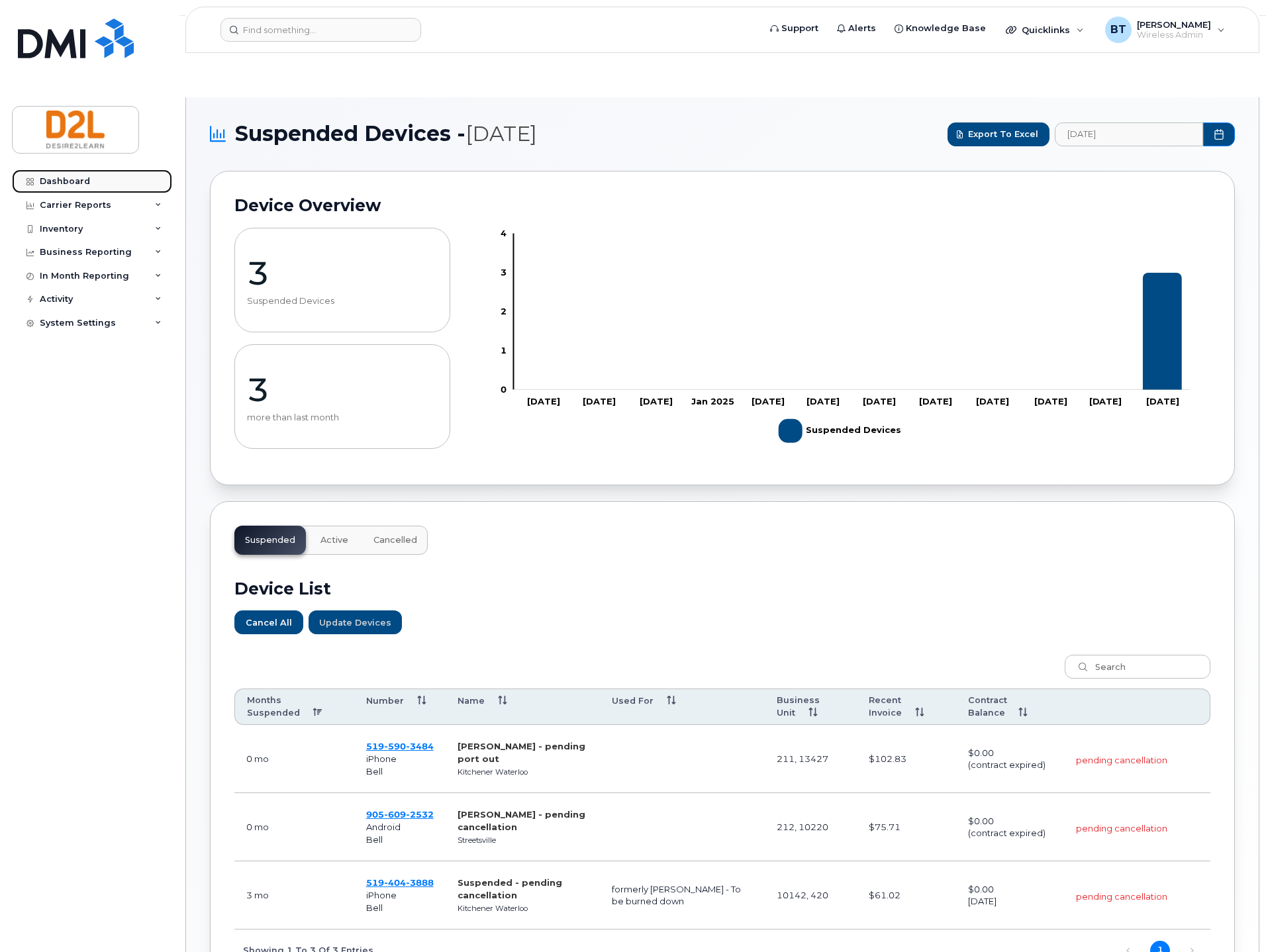
click at [76, 178] on div "Dashboard" at bounding box center [65, 181] width 50 height 10
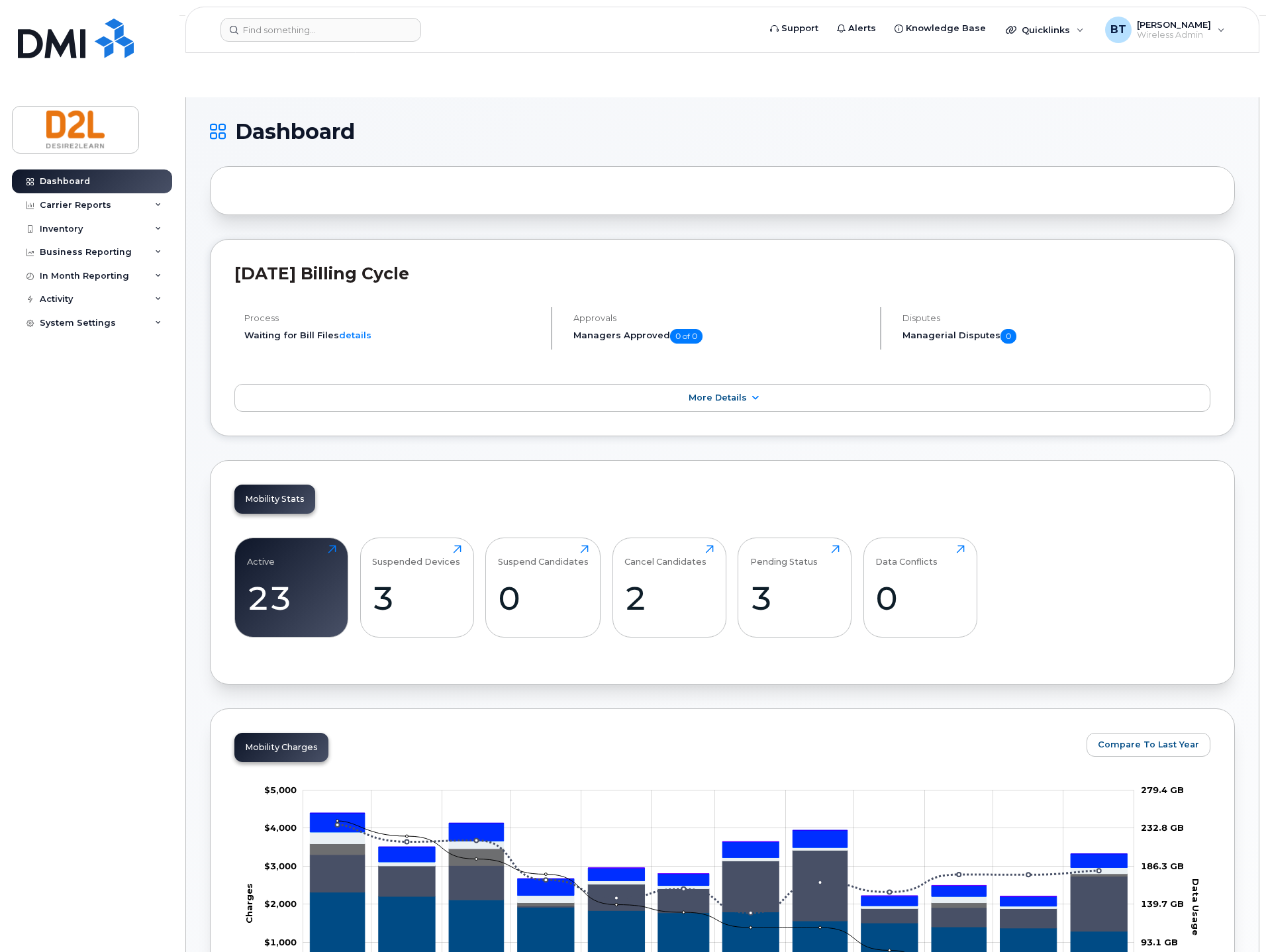
click at [1214, 27] on div "BT Bill Trick Wireless Admin" at bounding box center [1165, 30] width 139 height 26
drag, startPoint x: 1103, startPoint y: 135, endPoint x: 833, endPoint y: 196, distance: 276.8
click at [1103, 135] on div "Sign out" at bounding box center [1138, 136] width 191 height 25
